Goal: Information Seeking & Learning: Learn about a topic

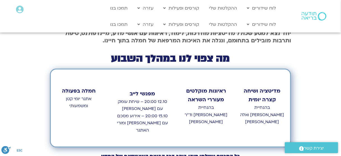
scroll to position [231, 0]
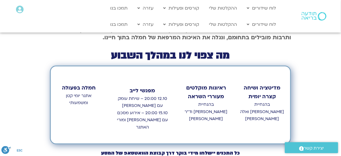
click at [337, 26] on section "Main Menu לוח שידורים לוח שידורים יומי תכניה שבועית ההקלטות שלי קורסים ופעילות …" at bounding box center [170, 16] width 341 height 33
drag, startPoint x: 337, startPoint y: 26, endPoint x: 336, endPoint y: 30, distance: 4.0
click at [336, 30] on section "Main Menu לוח שידורים לוח שידורים יומי תכניה שבועית ההקלטות שלי קורסים ופעילות …" at bounding box center [170, 16] width 341 height 33
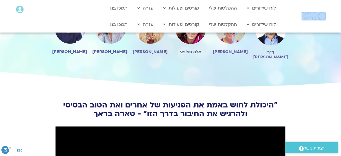
scroll to position [571, 0]
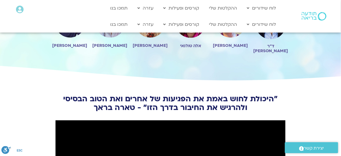
drag, startPoint x: 340, startPoint y: 43, endPoint x: 339, endPoint y: 48, distance: 5.9
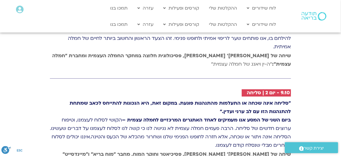
scroll to position [890, 0]
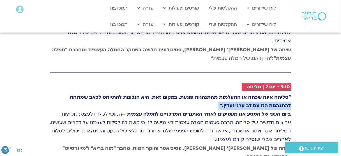
drag, startPoint x: 338, startPoint y: 65, endPoint x: 338, endPoint y: 69, distance: 3.9
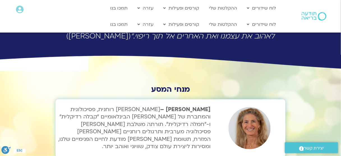
scroll to position [1615, 0]
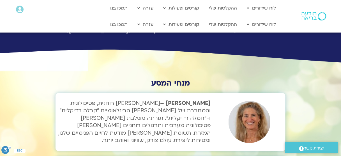
drag, startPoint x: 338, startPoint y: 107, endPoint x: 338, endPoint y: 110, distance: 3.7
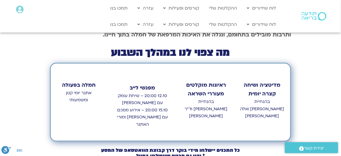
scroll to position [240, 0]
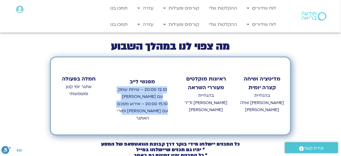
drag, startPoint x: 166, startPoint y: 80, endPoint x: 128, endPoint y: 102, distance: 43.8
click at [128, 102] on p "12.10 20:00 – שיחת עומק עם סטי אל-בר ודנה ברגר 15.10 20:00 – אירוע מסכם עם טארה…" at bounding box center [142, 104] width 54 height 36
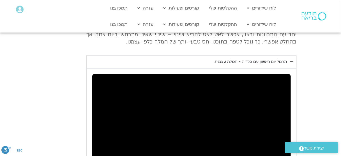
scroll to position [260, 0]
